Goal: Use online tool/utility: Utilize a website feature to perform a specific function

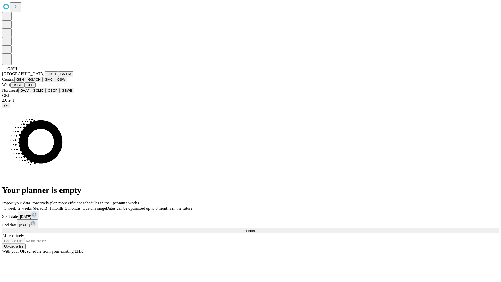
click at [45, 77] on button "GJSH" at bounding box center [52, 73] width 14 height 5
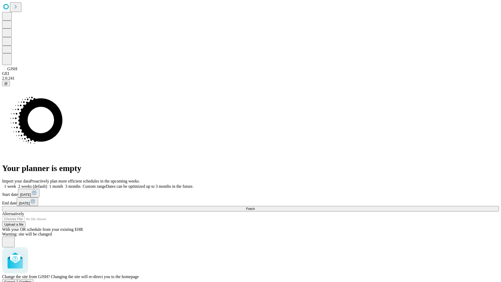
click at [32, 280] on span "Confirm" at bounding box center [25, 282] width 12 height 4
click at [47, 184] on label "2 weeks (default)" at bounding box center [31, 186] width 31 height 4
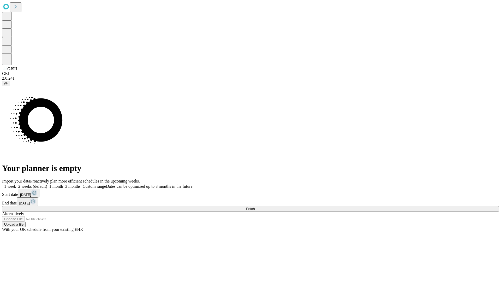
click at [255, 207] on span "Fetch" at bounding box center [250, 209] width 9 height 4
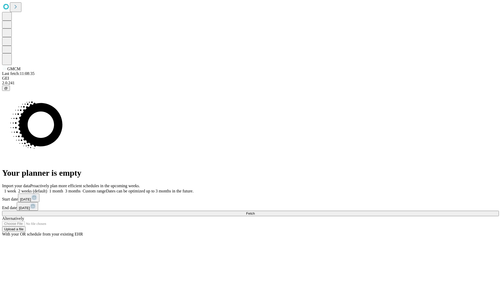
click at [47, 189] on label "2 weeks (default)" at bounding box center [31, 191] width 31 height 4
click at [255, 211] on span "Fetch" at bounding box center [250, 213] width 9 height 4
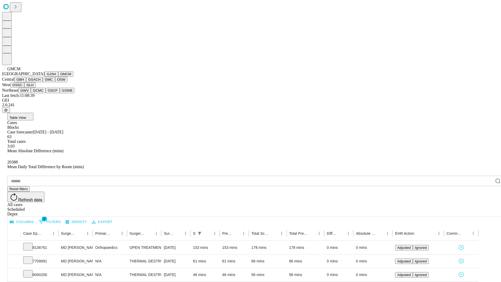
click at [26, 82] on button "GBH" at bounding box center [20, 79] width 12 height 5
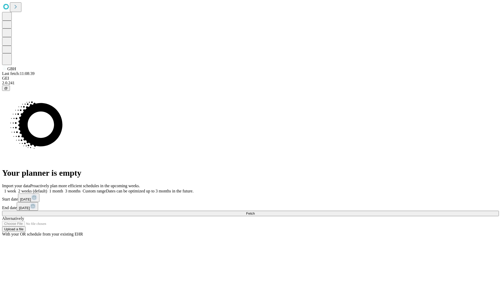
click at [255, 211] on span "Fetch" at bounding box center [250, 213] width 9 height 4
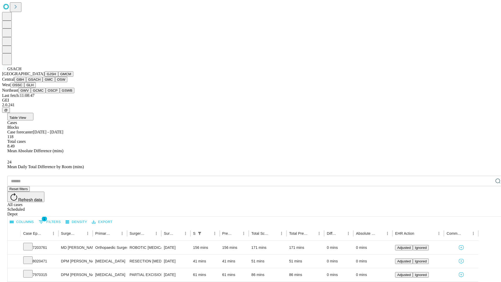
click at [43, 82] on button "GMC" at bounding box center [49, 79] width 12 height 5
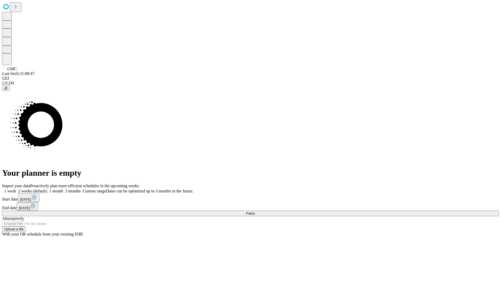
click at [47, 189] on label "2 weeks (default)" at bounding box center [31, 191] width 31 height 4
click at [255, 211] on span "Fetch" at bounding box center [250, 213] width 9 height 4
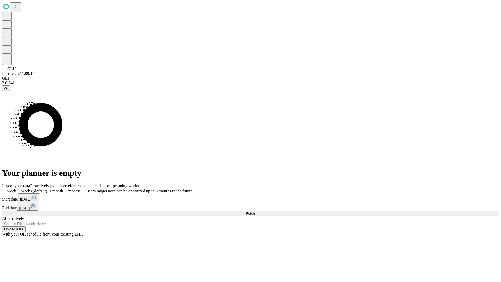
click at [47, 189] on label "2 weeks (default)" at bounding box center [31, 191] width 31 height 4
click at [255, 211] on span "Fetch" at bounding box center [250, 213] width 9 height 4
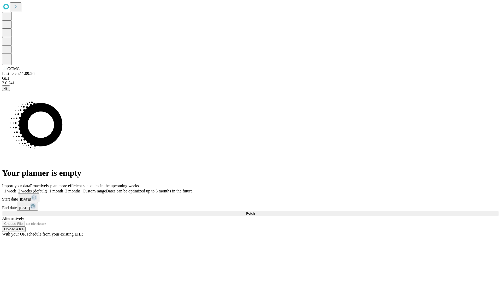
click at [47, 189] on label "2 weeks (default)" at bounding box center [31, 191] width 31 height 4
click at [255, 211] on span "Fetch" at bounding box center [250, 213] width 9 height 4
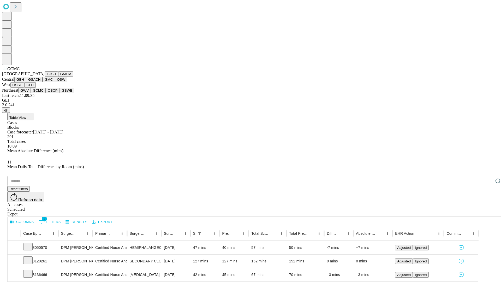
click at [46, 93] on button "OSCP" at bounding box center [53, 90] width 14 height 5
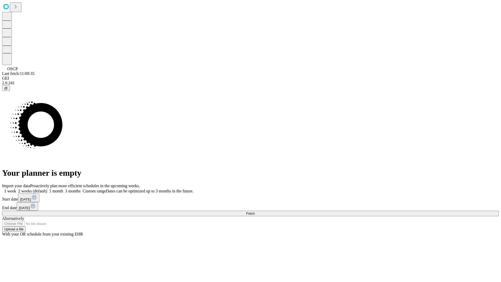
click at [47, 189] on label "2 weeks (default)" at bounding box center [31, 191] width 31 height 4
click at [255, 211] on span "Fetch" at bounding box center [250, 213] width 9 height 4
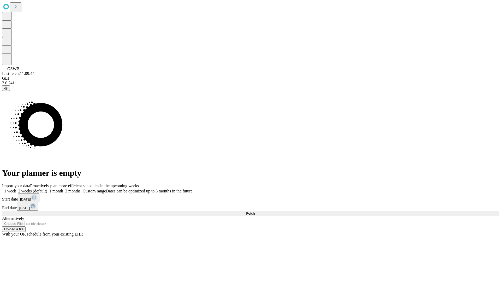
click at [47, 189] on label "2 weeks (default)" at bounding box center [31, 191] width 31 height 4
click at [255, 211] on span "Fetch" at bounding box center [250, 213] width 9 height 4
